Goal: Find contact information: Find contact information

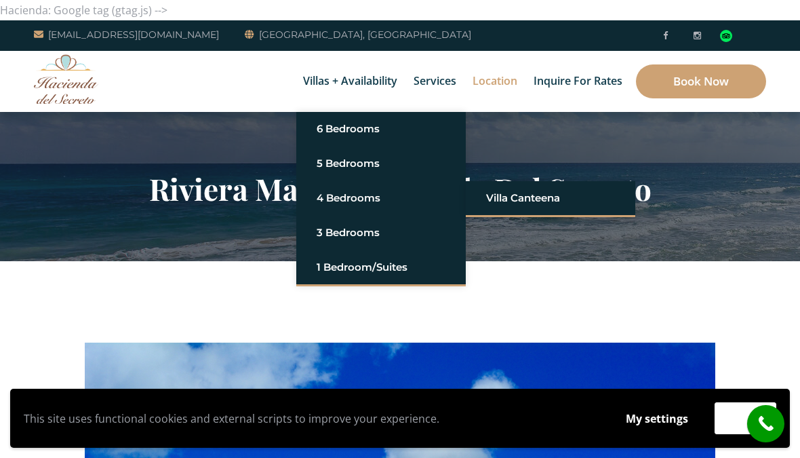
click at [512, 201] on link "Villa Canteena" at bounding box center [550, 198] width 129 height 24
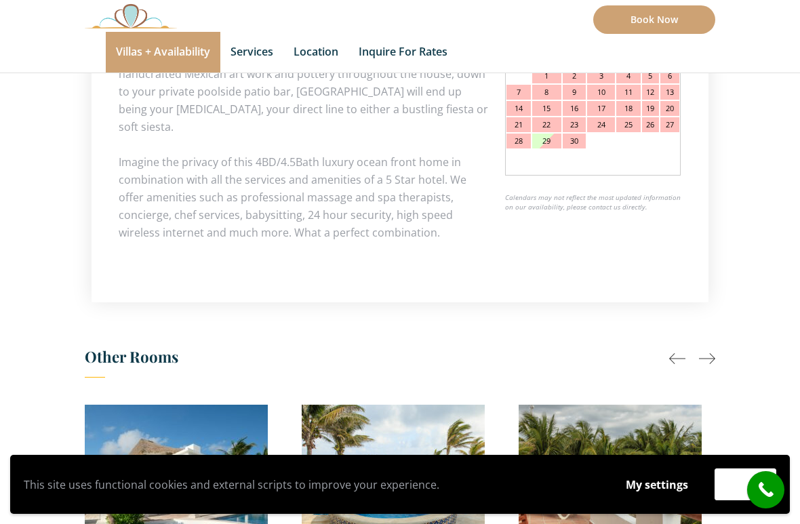
scroll to position [786, 0]
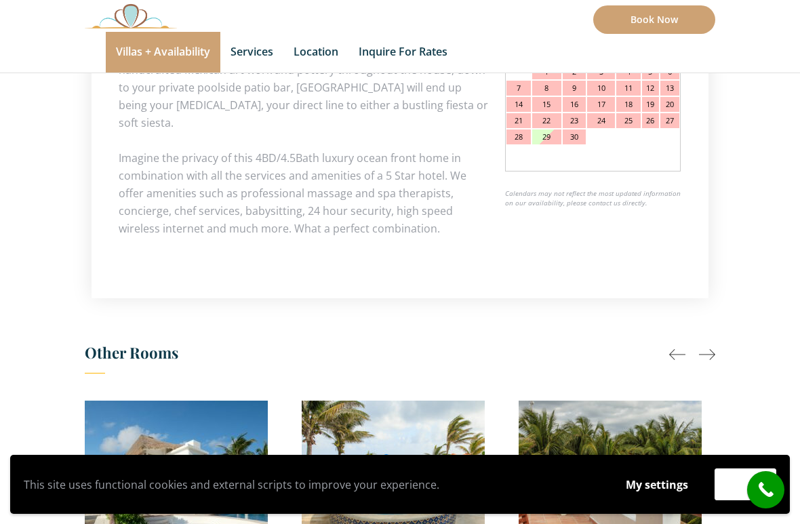
click at [708, 346] on div at bounding box center [707, 354] width 16 height 16
click at [708, 339] on h3 "Other Rooms" at bounding box center [400, 356] width 630 height 35
click at [706, 346] on div at bounding box center [707, 354] width 16 height 16
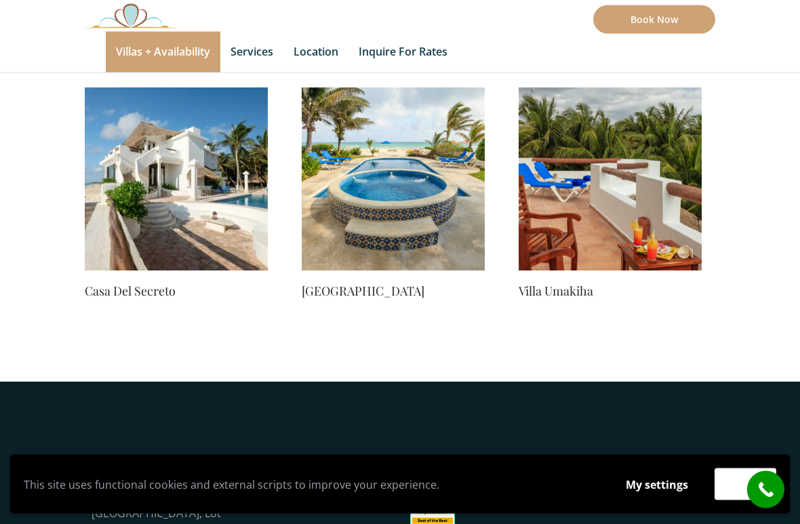
scroll to position [1099, 0]
click at [344, 281] on link "[GEOGRAPHIC_DATA]" at bounding box center [393, 290] width 183 height 19
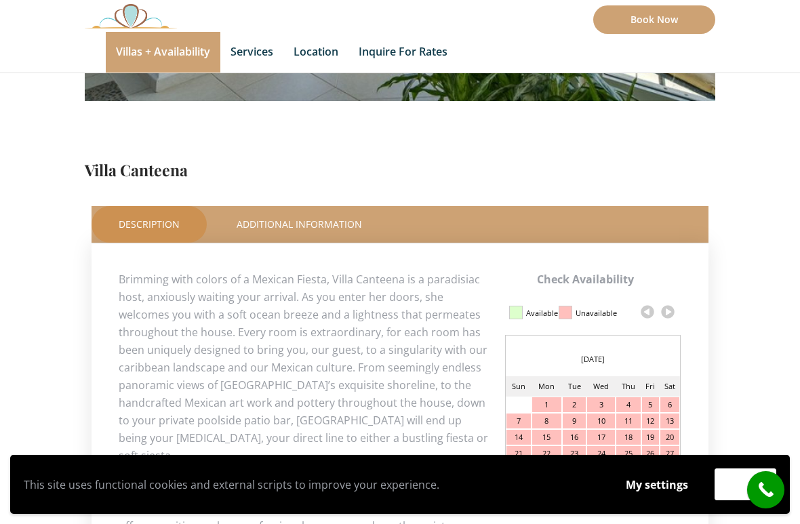
scroll to position [491, 0]
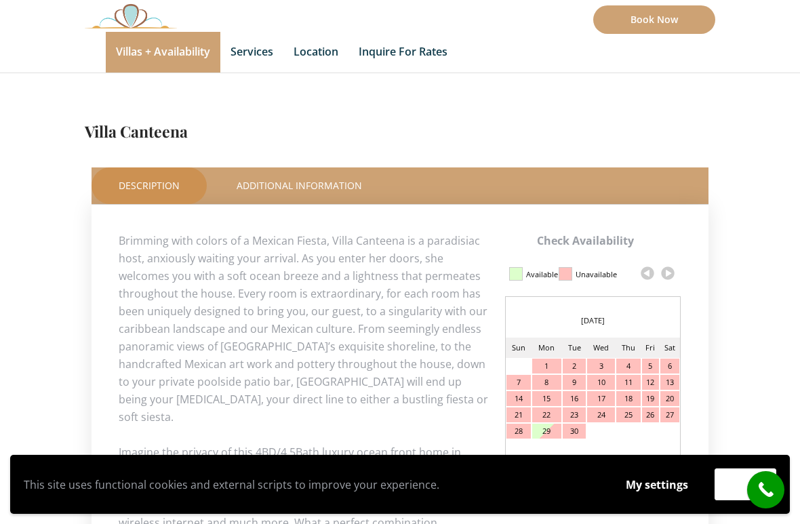
click at [761, 457] on icon "call" at bounding box center [765, 490] width 31 height 31
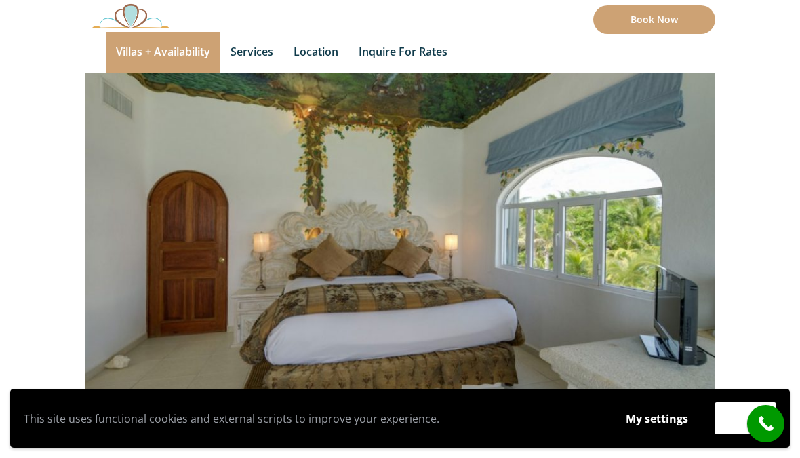
scroll to position [98, 0]
